Goal: Task Accomplishment & Management: Use online tool/utility

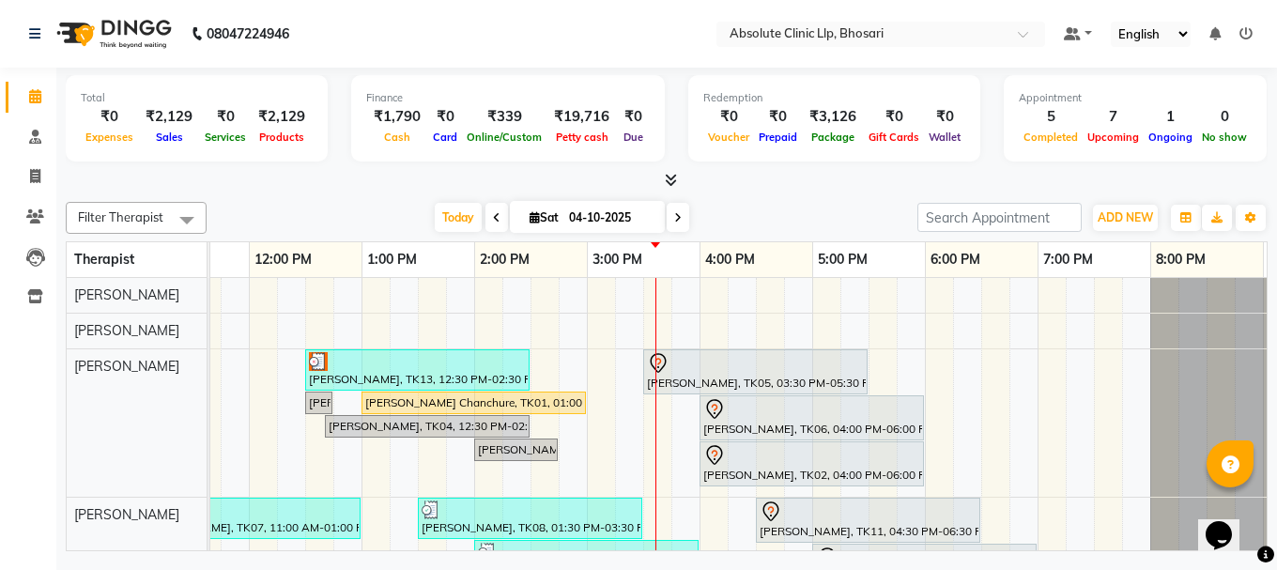
scroll to position [0, 508]
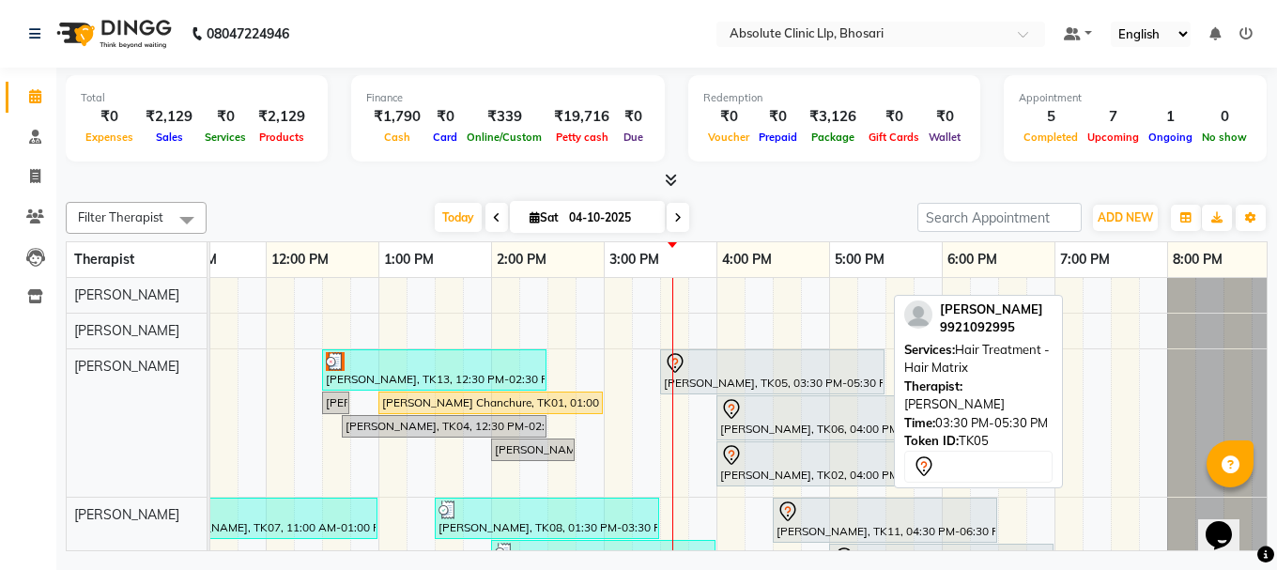
click at [719, 372] on div at bounding box center [772, 363] width 217 height 23
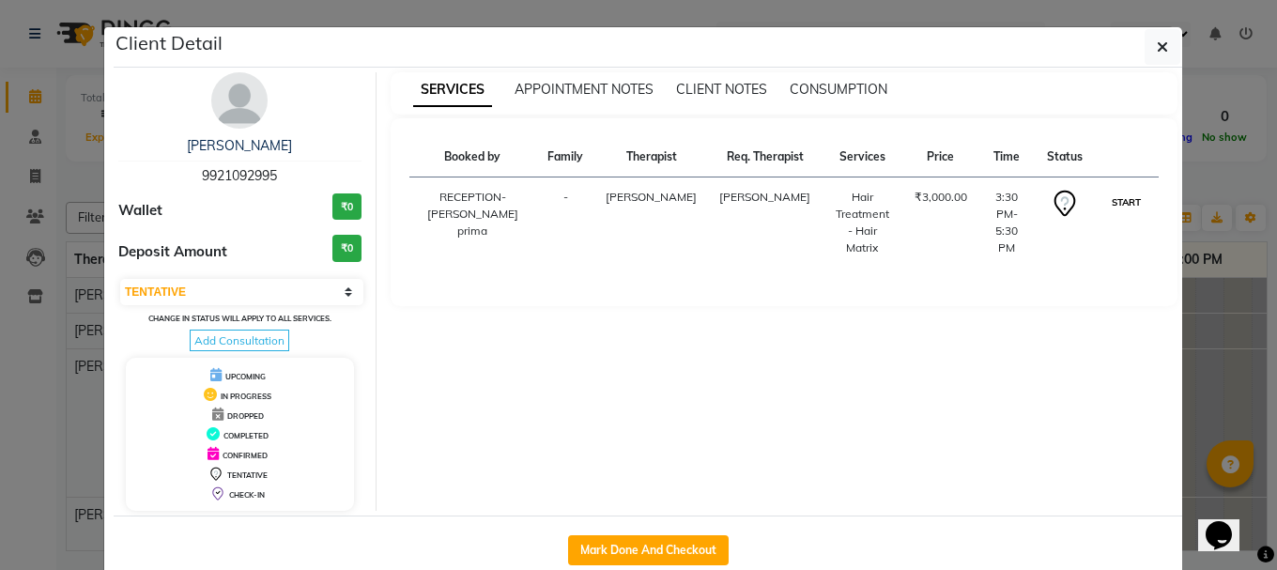
click at [1120, 214] on button "START" at bounding box center [1126, 202] width 39 height 23
select select "1"
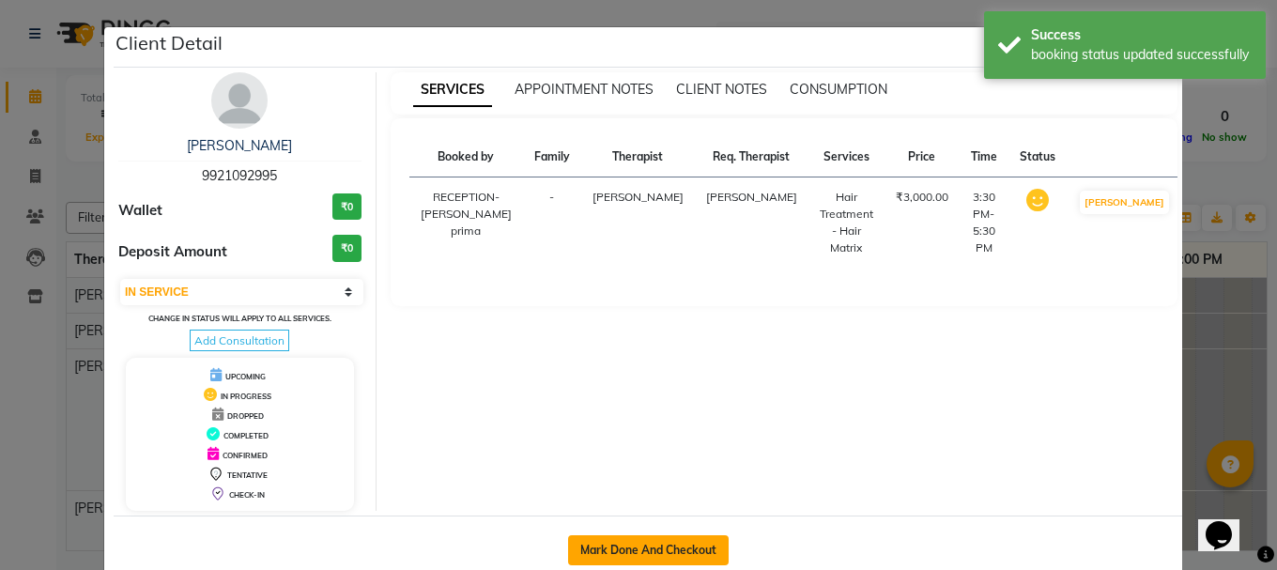
click at [694, 552] on button "Mark Done And Checkout" at bounding box center [648, 550] width 161 height 30
select select "service"
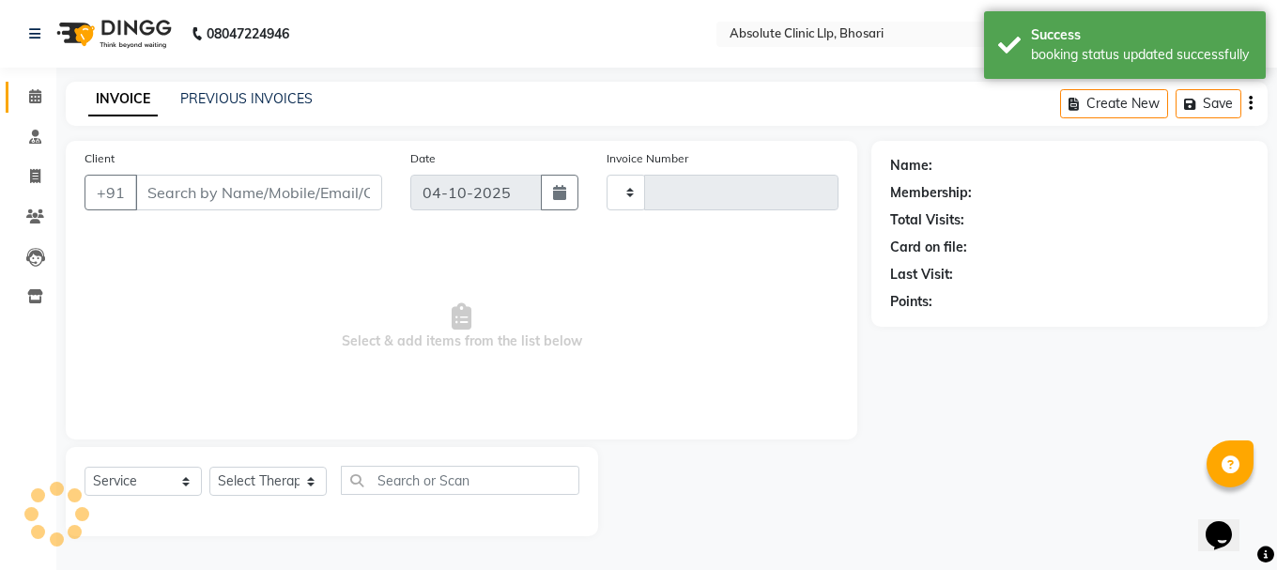
type input "2801"
select select "4706"
type input "9921092995"
select select "27986"
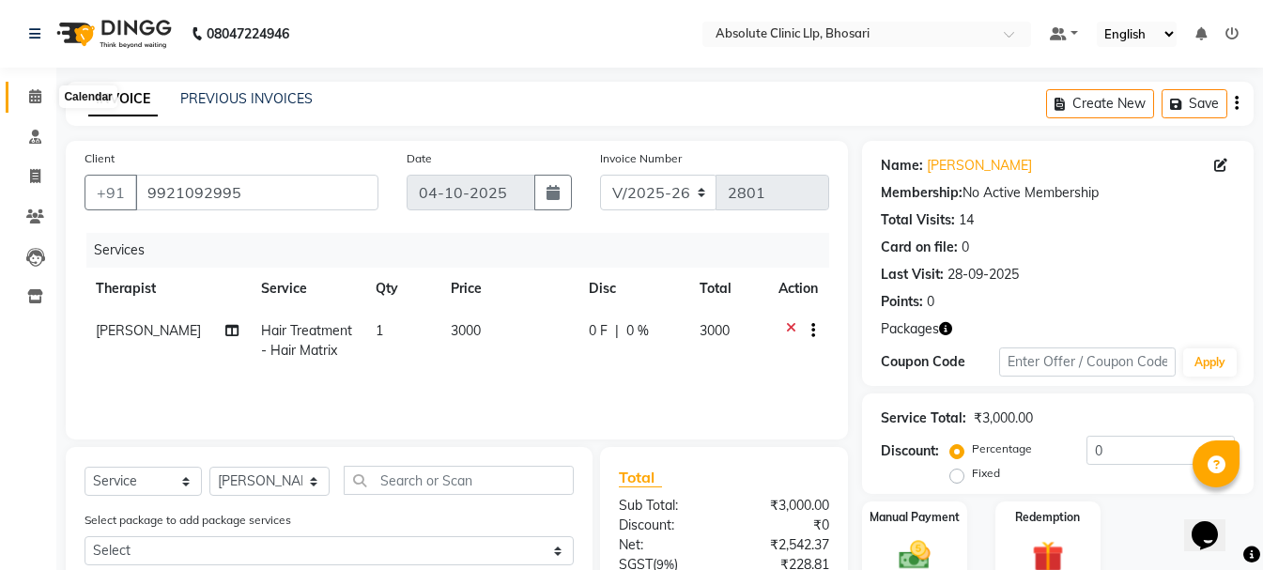
click at [29, 95] on icon at bounding box center [35, 96] width 12 height 14
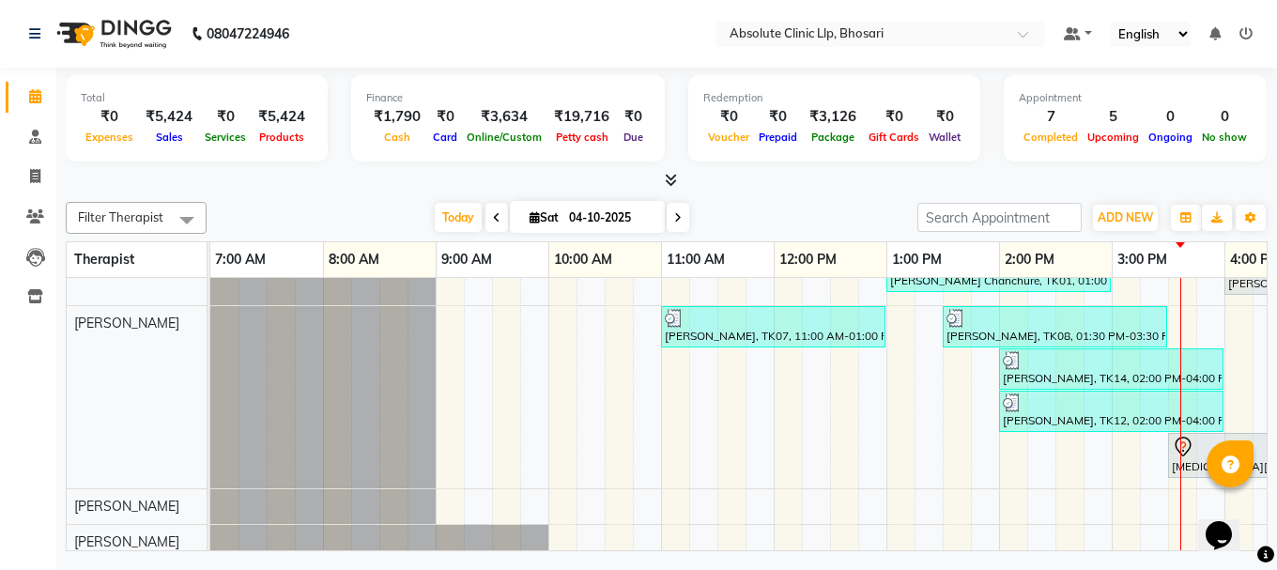
scroll to position [117, 0]
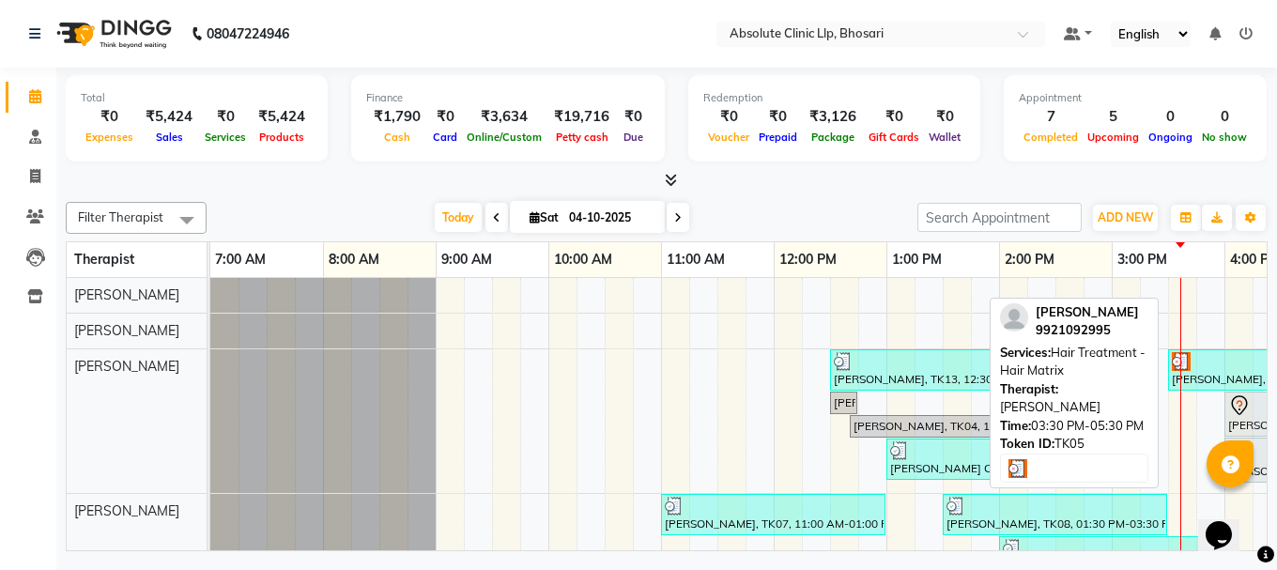
click at [1197, 362] on div at bounding box center [1280, 361] width 217 height 19
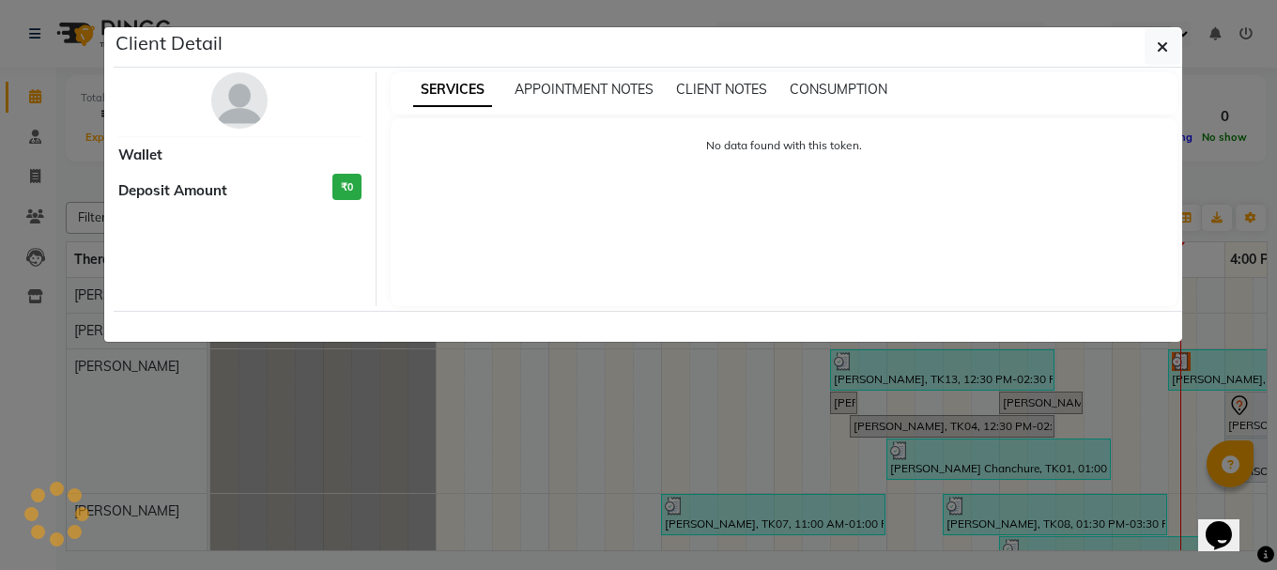
select select "3"
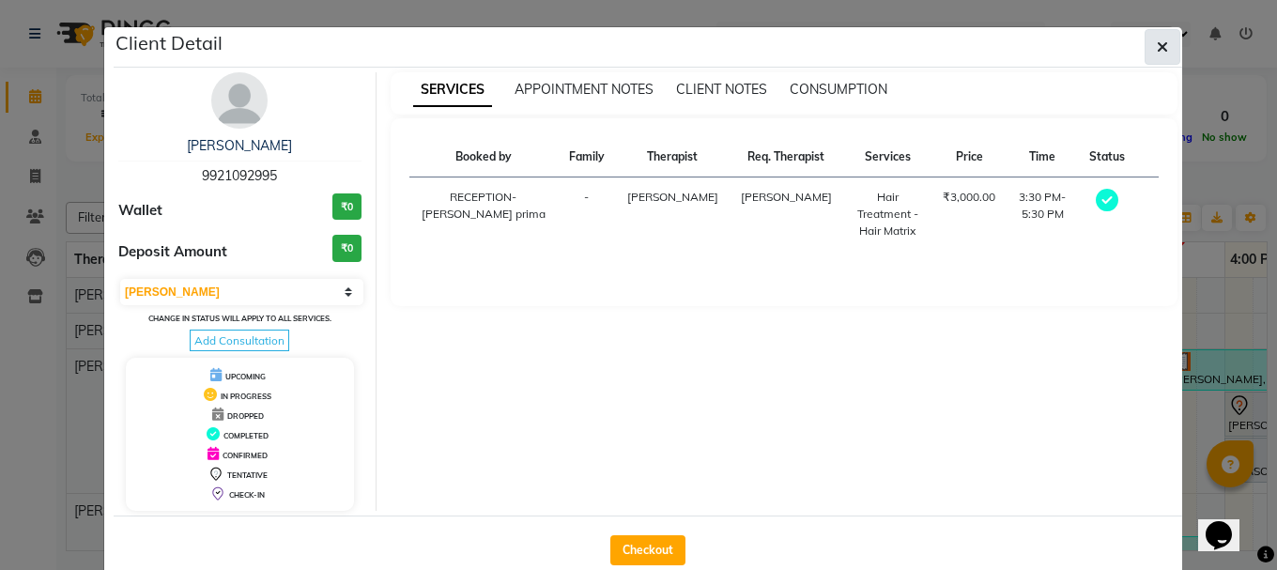
click at [1145, 47] on button "button" at bounding box center [1163, 47] width 36 height 36
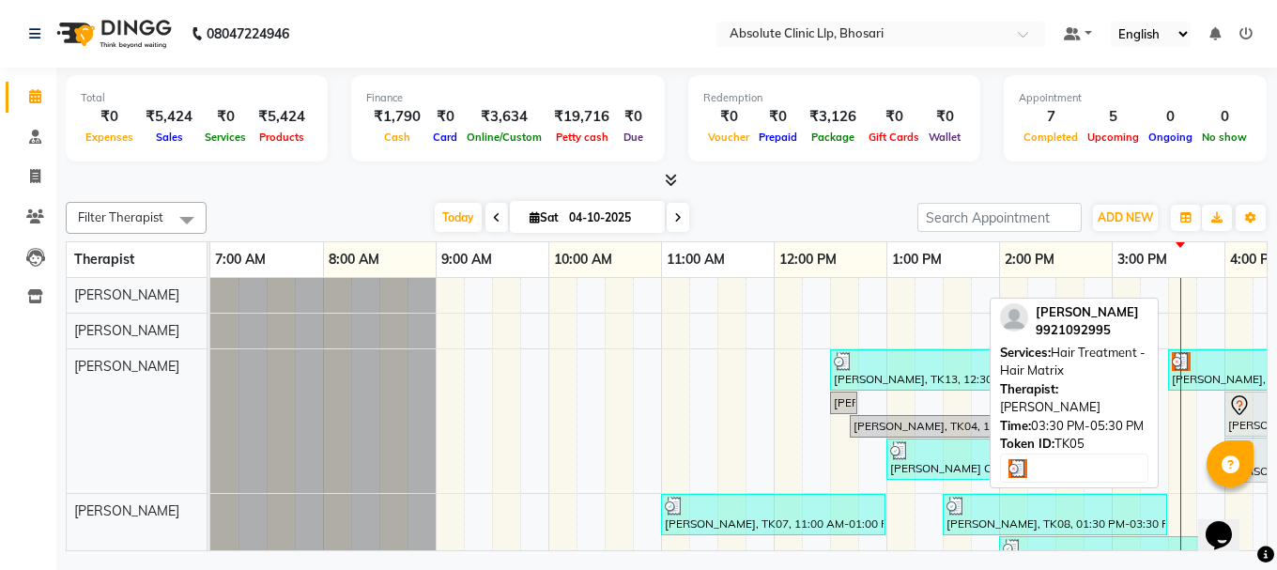
click at [1243, 372] on div "[PERSON_NAME], TK05, 03:30 PM-05:30 PM, Hair Treatment - Hair Matrix" at bounding box center [1280, 370] width 221 height 36
select select "3"
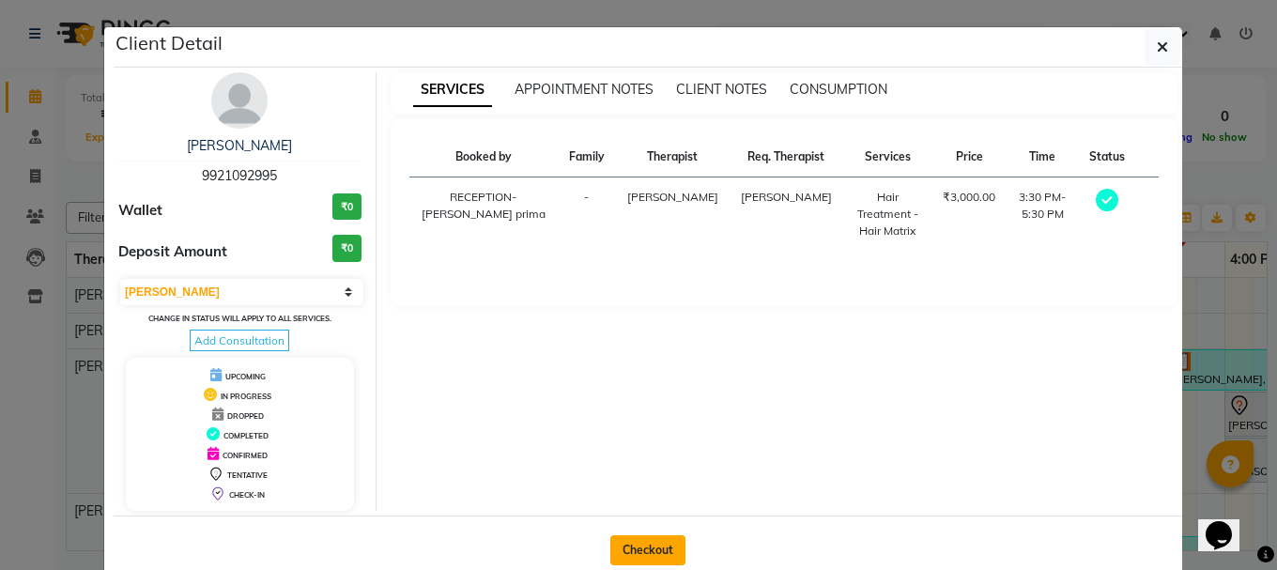
click at [662, 539] on button "Checkout" at bounding box center [647, 550] width 75 height 30
select select "4706"
select select "service"
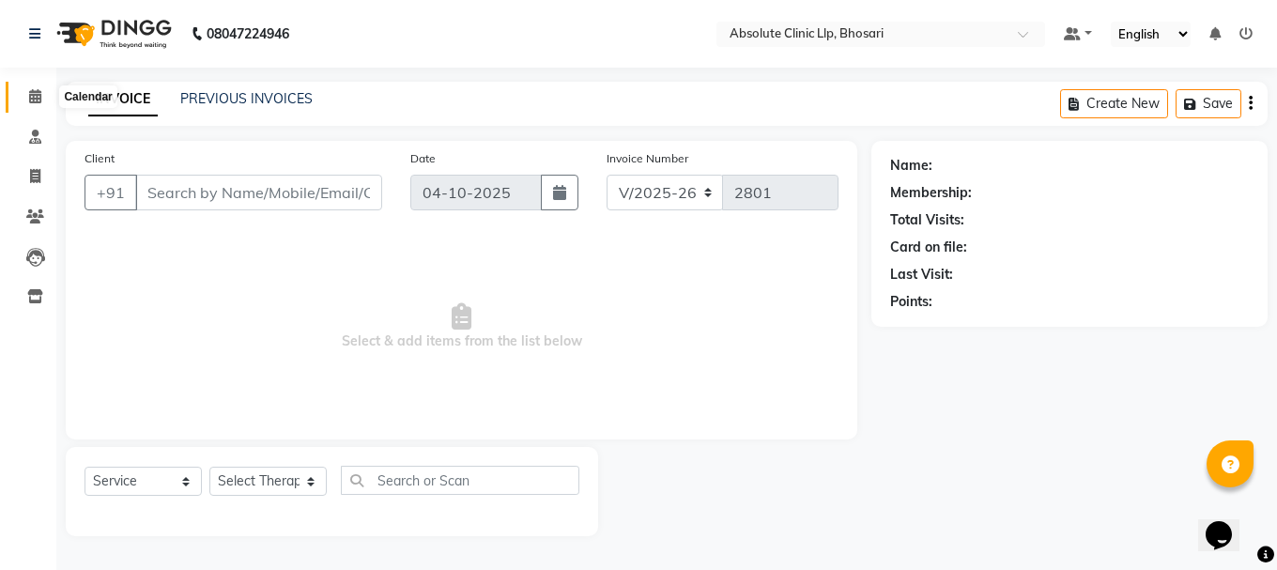
click at [24, 90] on span at bounding box center [35, 97] width 33 height 22
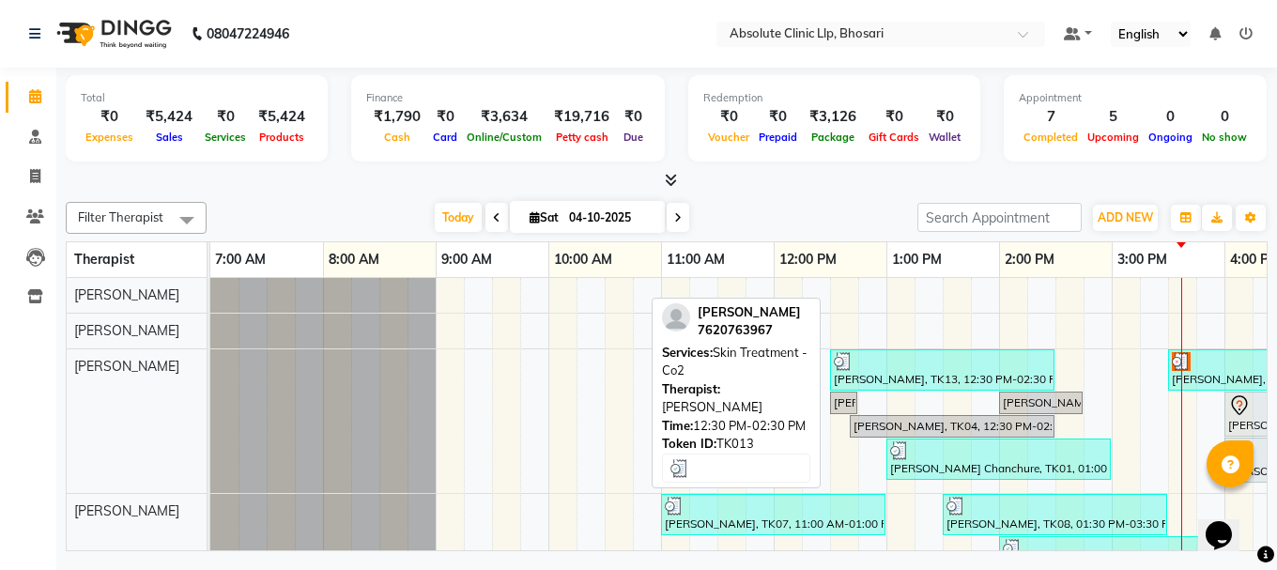
click at [903, 371] on div "[PERSON_NAME], TK13, 12:30 PM-02:30 PM, Skin Treatment - Co2" at bounding box center [942, 370] width 221 height 36
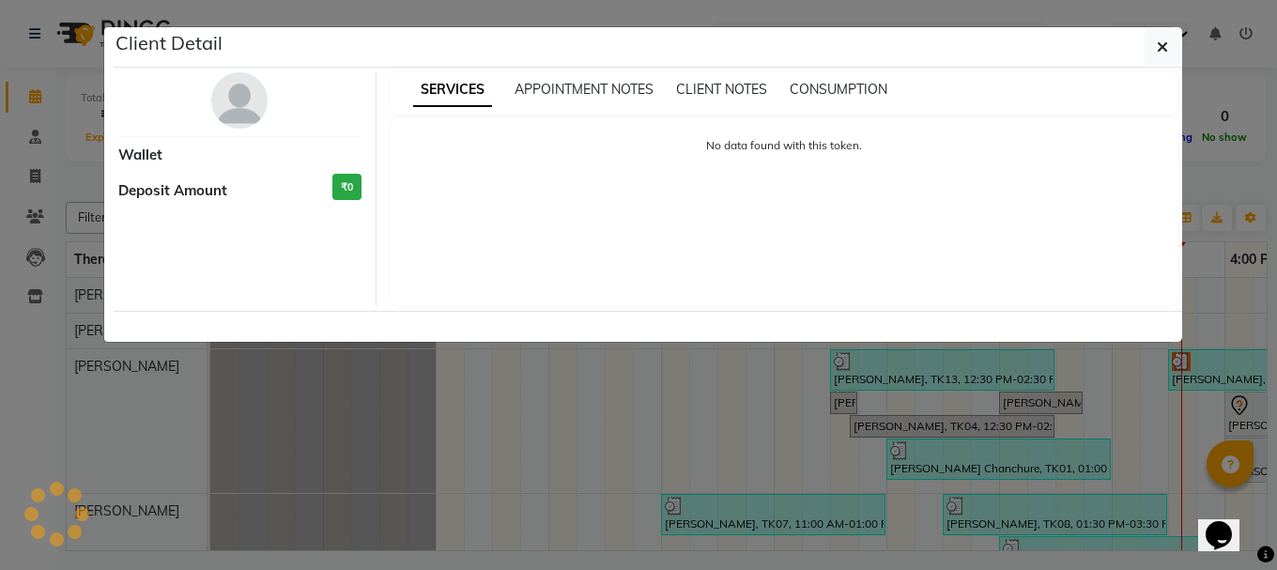
select select "3"
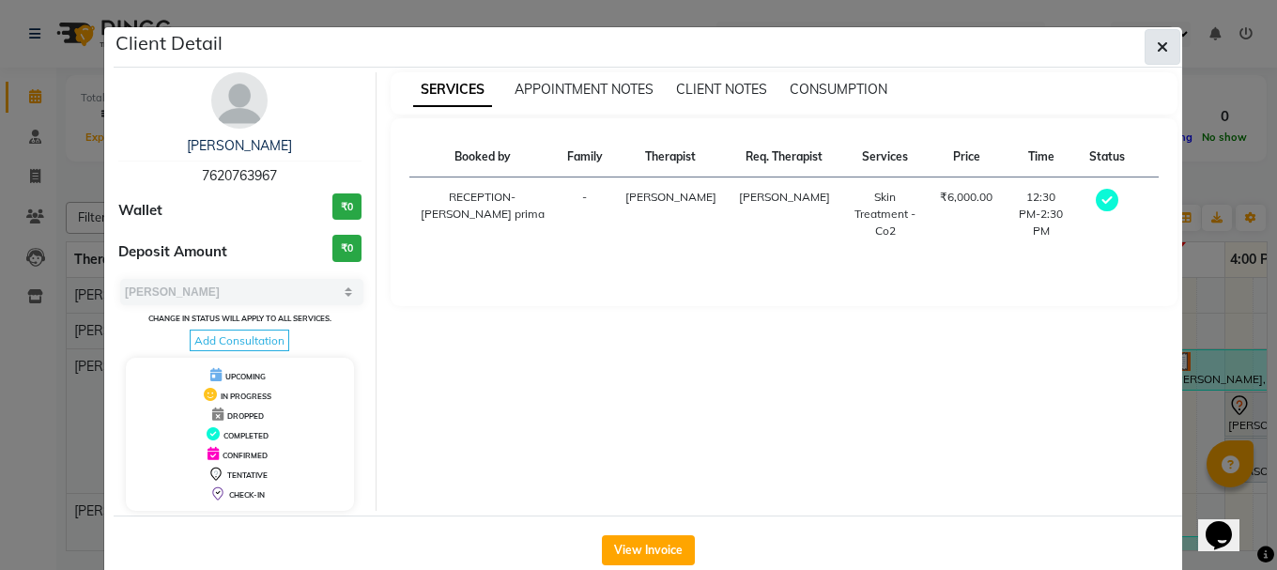
click at [1157, 43] on icon "button" at bounding box center [1162, 46] width 11 height 15
